Goal: Task Accomplishment & Management: Manage account settings

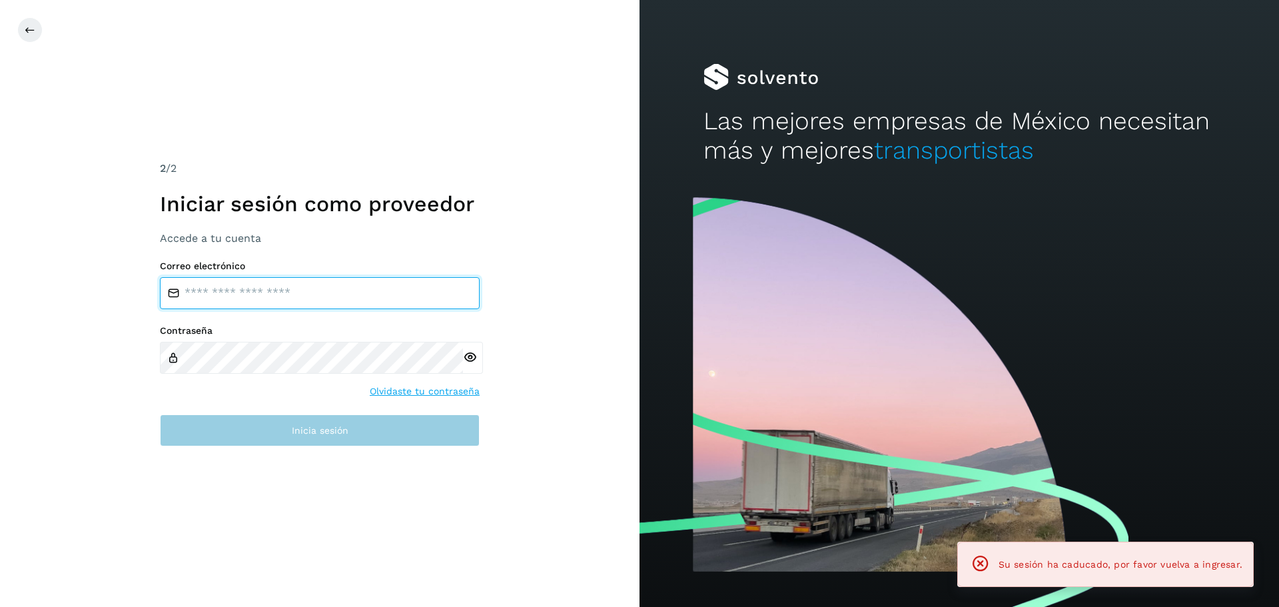
type input "**********"
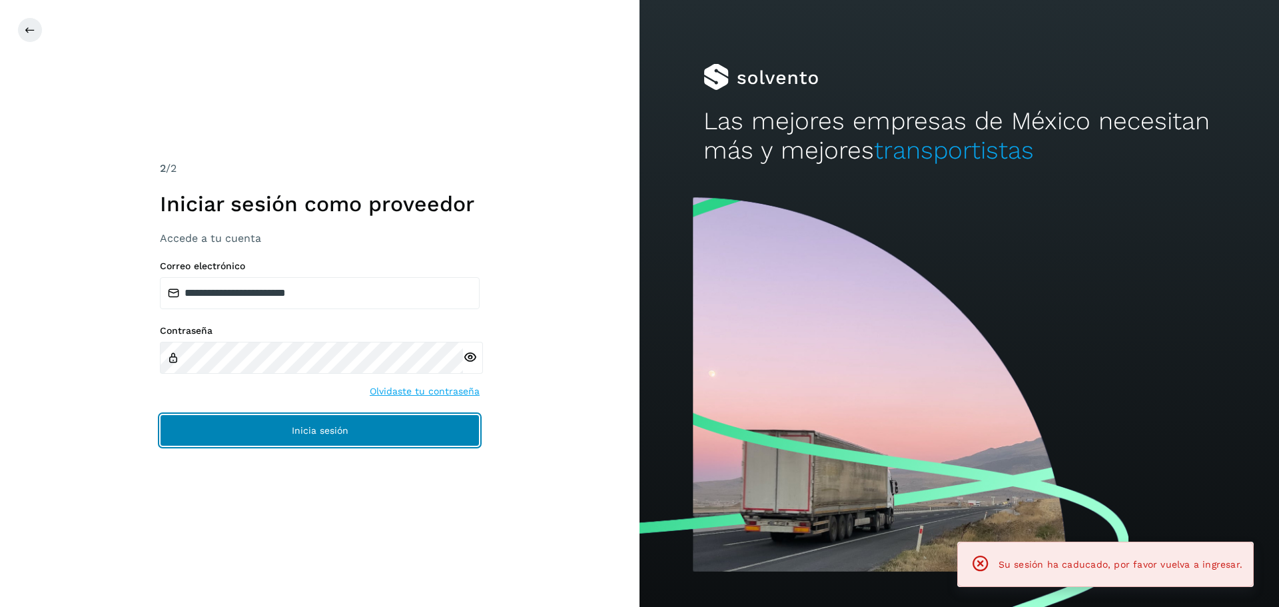
click at [261, 432] on button "Inicia sesión" at bounding box center [320, 430] width 320 height 32
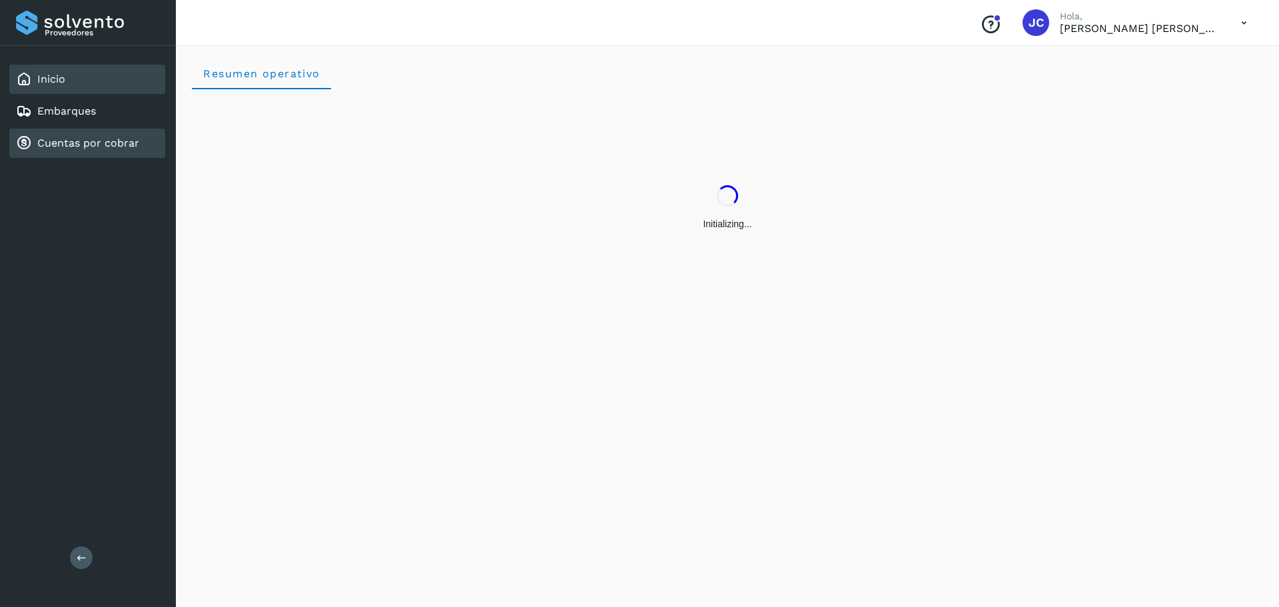
click at [85, 146] on link "Cuentas por cobrar" at bounding box center [88, 143] width 102 height 13
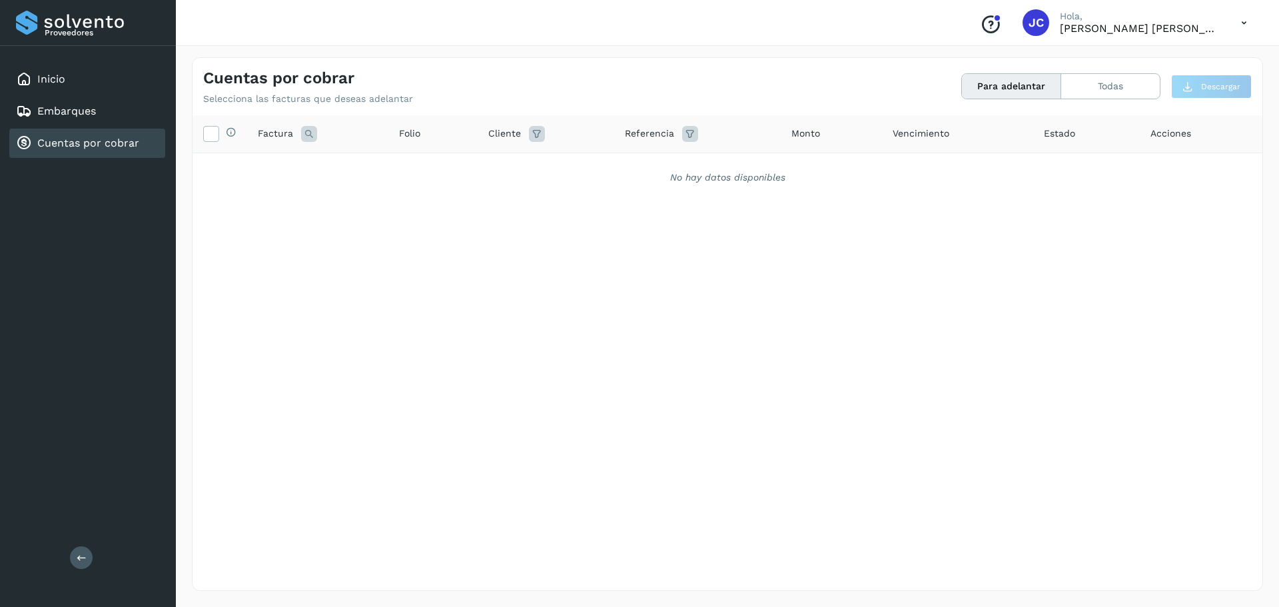
click at [1001, 85] on button "Para adelantar" at bounding box center [1011, 86] width 99 height 25
